Goal: Information Seeking & Learning: Learn about a topic

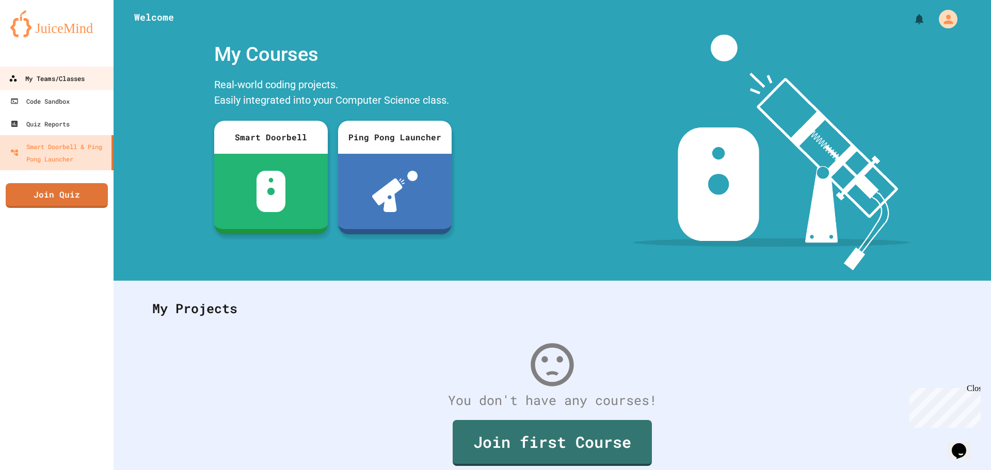
click at [73, 85] on link "My Teams/Classes" at bounding box center [56, 78] width 117 height 23
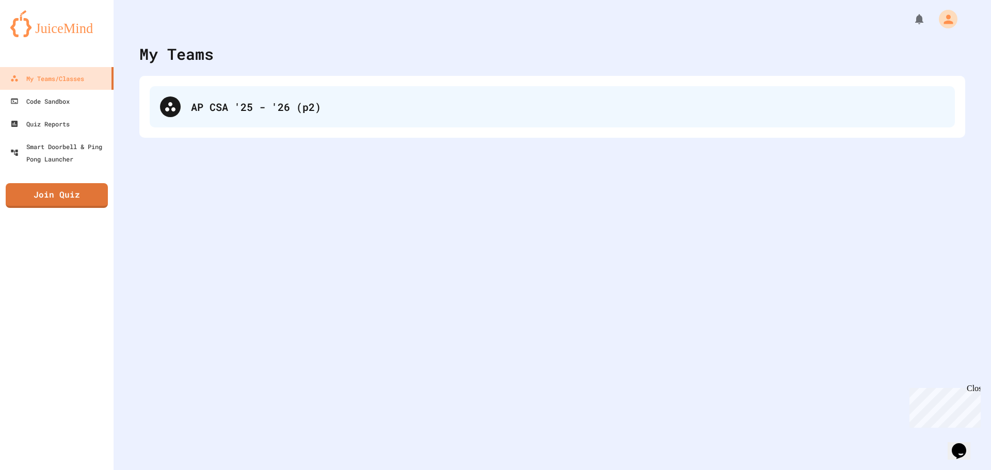
click at [192, 103] on div "AP CSA '25 - '26 (p2)" at bounding box center [567, 106] width 753 height 15
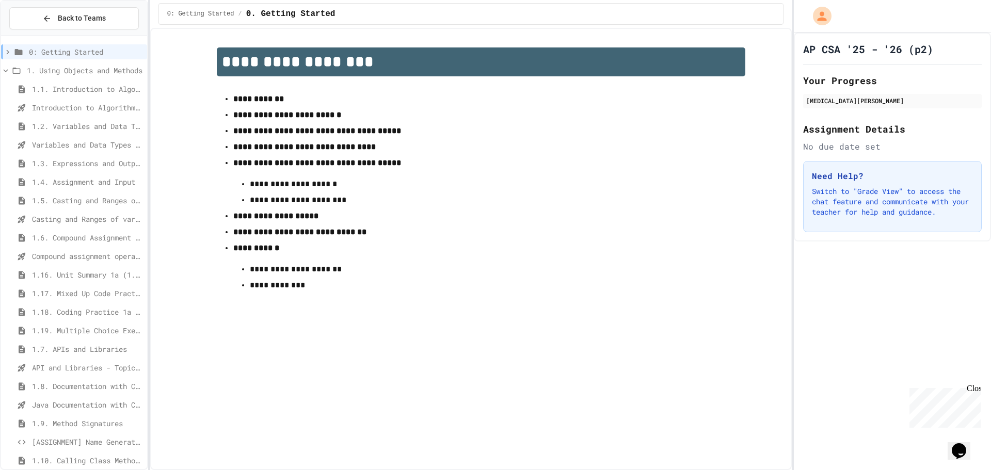
click at [58, 239] on span "1.6. Compound Assignment Operators" at bounding box center [87, 237] width 111 height 11
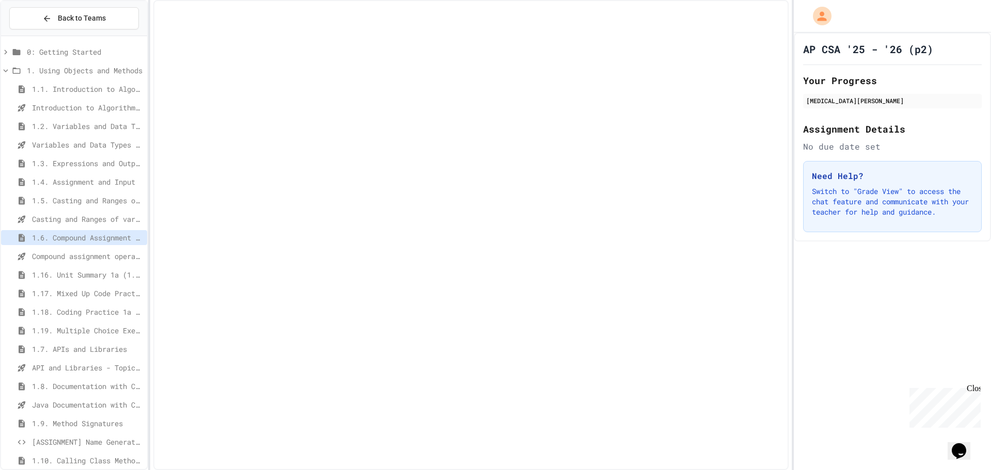
click at [56, 246] on div "1.6. Compound Assignment Operators" at bounding box center [74, 239] width 146 height 19
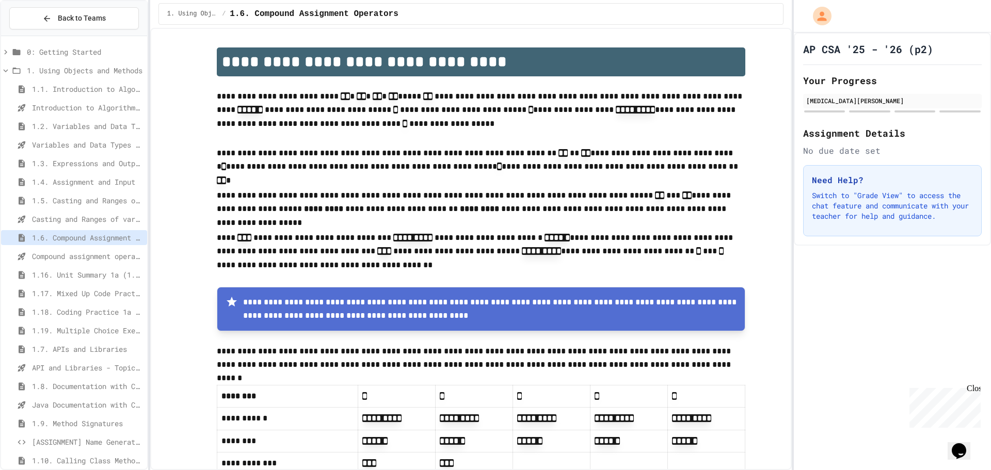
click at [59, 256] on span "Compound assignment operators - Quiz" at bounding box center [87, 256] width 111 height 11
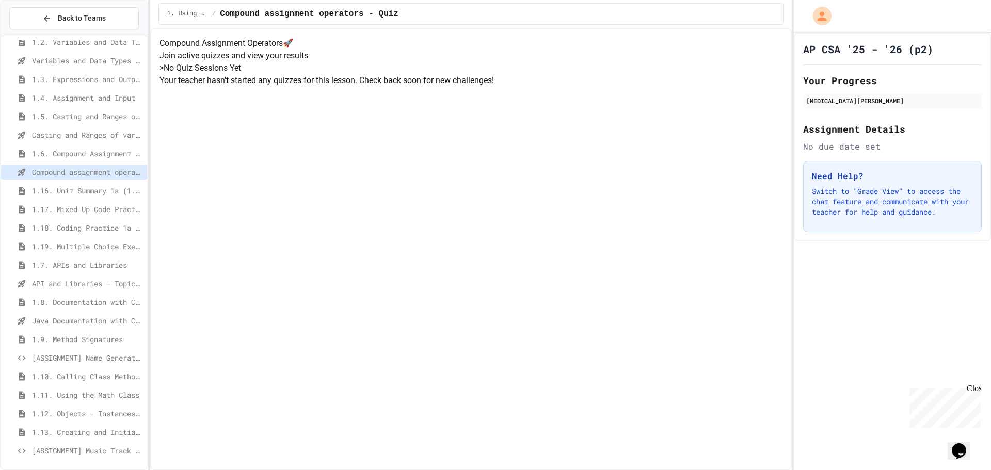
scroll to position [103, 0]
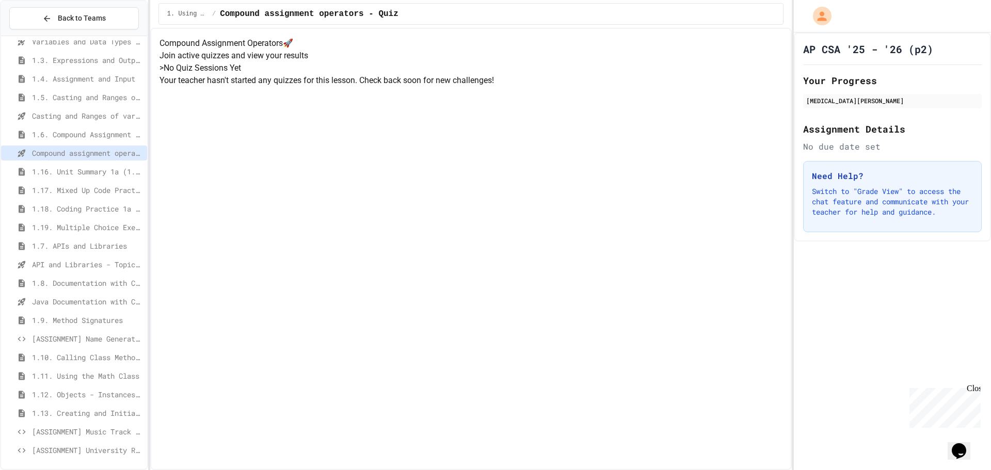
click at [63, 324] on span "1.9. Method Signatures" at bounding box center [87, 320] width 111 height 11
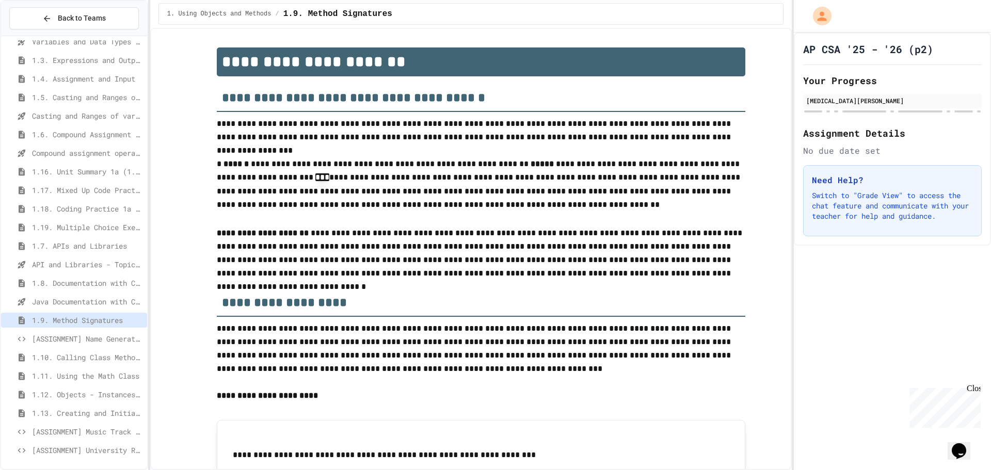
scroll to position [3886, 0]
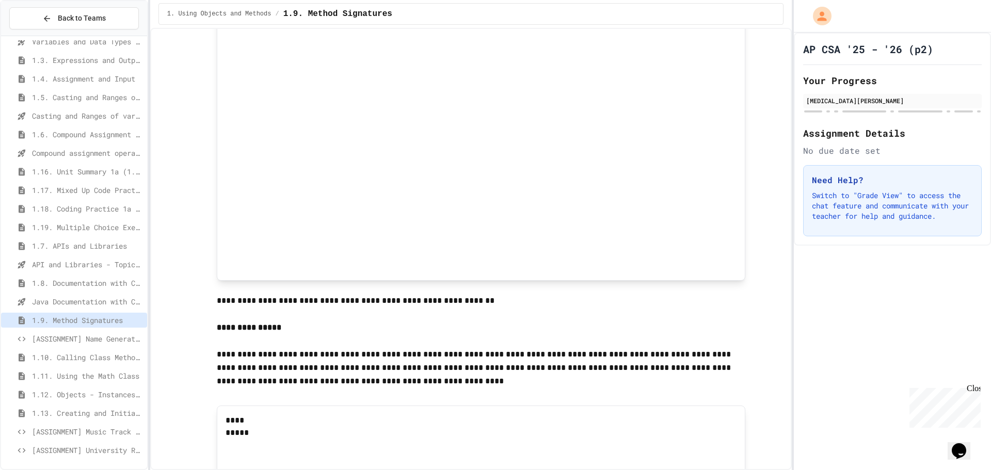
click at [52, 343] on span "[ASSIGNMENT] Name Generator Tool (LO5)" at bounding box center [87, 338] width 111 height 11
